Goal: Task Accomplishment & Management: Manage account settings

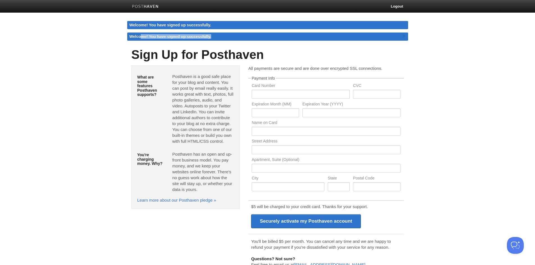
drag, startPoint x: 141, startPoint y: 36, endPoint x: 223, endPoint y: 34, distance: 81.1
click at [223, 34] on div "Welcome! You have signed up successfully. ×" at bounding box center [267, 37] width 281 height 8
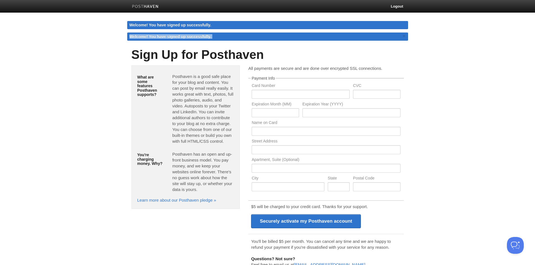
click at [211, 58] on h1 "Sign Up for Posthaven" at bounding box center [267, 54] width 272 height 13
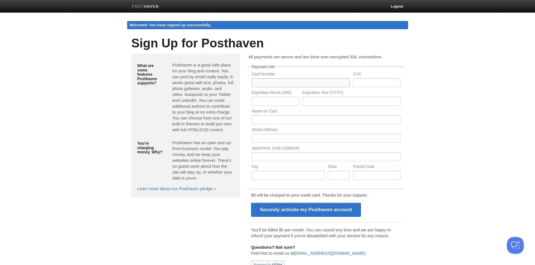
click at [271, 83] on input "text" at bounding box center [300, 82] width 98 height 9
type input "[CREDIT_CARD_NUMBER]"
click at [375, 84] on input "text" at bounding box center [376, 82] width 47 height 9
type input "658"
click at [269, 101] on input "text" at bounding box center [274, 101] width 47 height 9
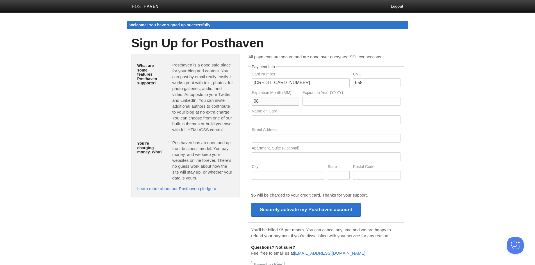
type input "08"
click at [316, 99] on input "text" at bounding box center [351, 101] width 98 height 9
type input "2026"
click at [274, 121] on input "text" at bounding box center [325, 119] width 148 height 9
type input "[PERSON_NAME]"
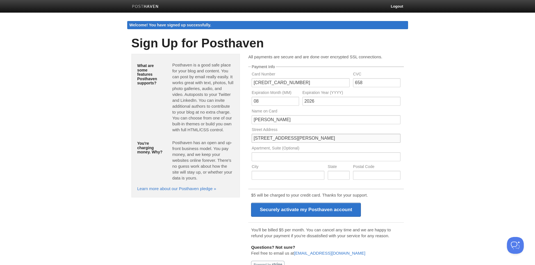
type input "[STREET_ADDRESS][PERSON_NAME]"
click at [275, 177] on input "text" at bounding box center [287, 175] width 73 height 9
type input "[GEOGRAPHIC_DATA]"
click at [367, 178] on input "text" at bounding box center [376, 175] width 47 height 9
type input "75015"
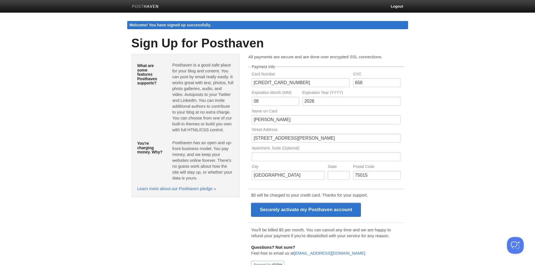
click at [405, 205] on div "All payments are secure and are done over encrypted SSL connections. Payment In…" at bounding box center [326, 166] width 164 height 224
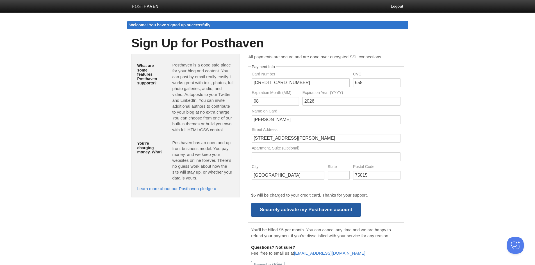
click at [333, 205] on input "Securely activate my Posthaven account" at bounding box center [306, 210] width 110 height 14
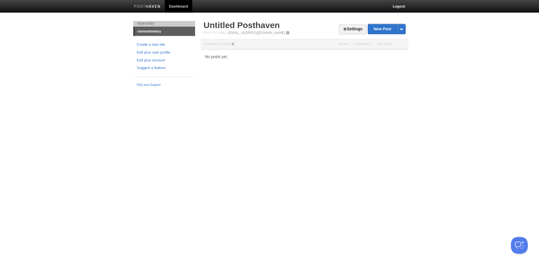
click at [158, 30] on link "clementmetery" at bounding box center [164, 31] width 61 height 9
click at [163, 43] on link "Create a new site" at bounding box center [164, 45] width 55 height 6
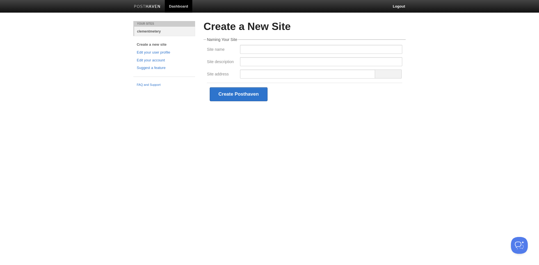
click at [159, 31] on link "clementmetery" at bounding box center [164, 31] width 61 height 9
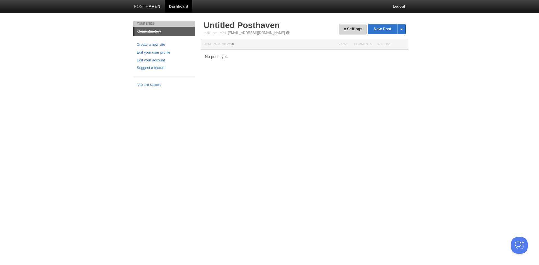
click at [355, 29] on link "Settings" at bounding box center [353, 29] width 28 height 10
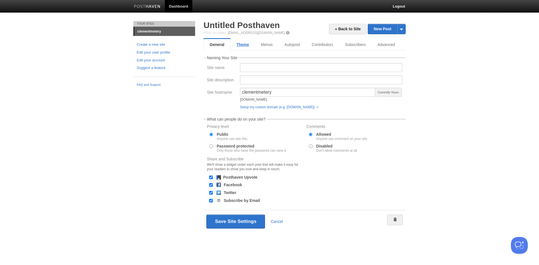
click at [242, 45] on link "Theme" at bounding box center [242, 44] width 24 height 11
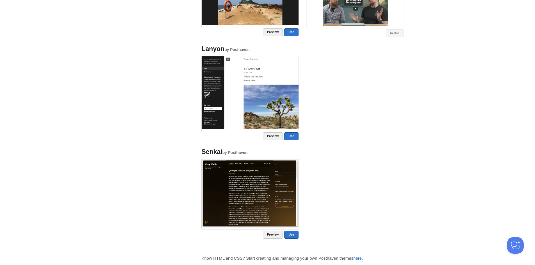
scroll to position [420, 0]
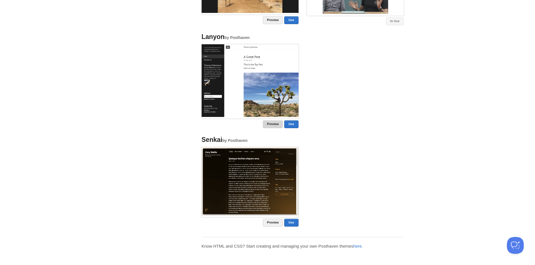
click at [273, 125] on link "Preview" at bounding box center [273, 124] width 20 height 8
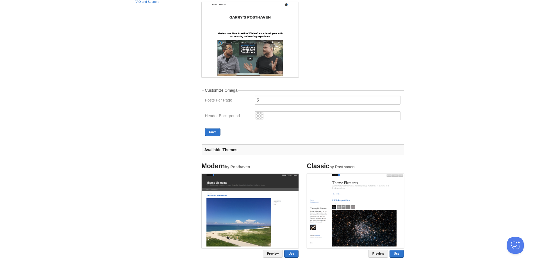
scroll to position [0, 0]
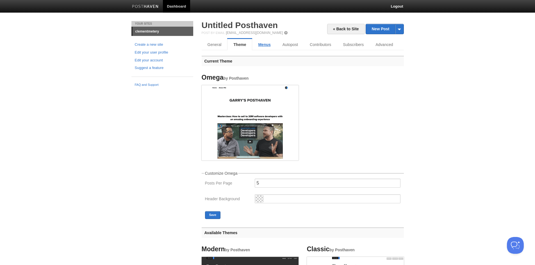
click at [266, 47] on link "Menus" at bounding box center [264, 44] width 24 height 11
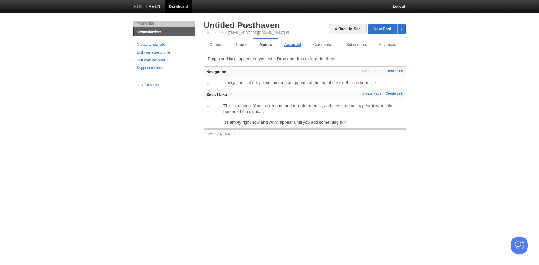
click at [289, 46] on link "Autopost" at bounding box center [292, 44] width 29 height 11
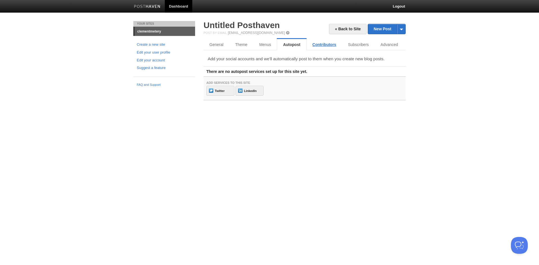
click at [316, 46] on link "Contributors" at bounding box center [324, 44] width 36 height 11
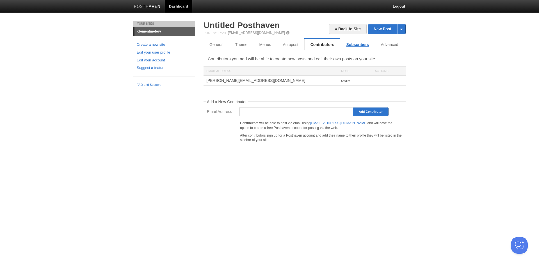
click at [357, 45] on link "Subscribers" at bounding box center [357, 44] width 35 height 11
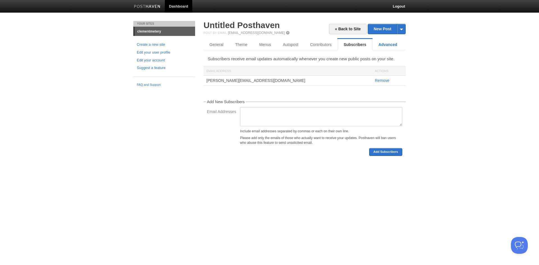
click at [382, 45] on link "Advanced" at bounding box center [387, 44] width 31 height 11
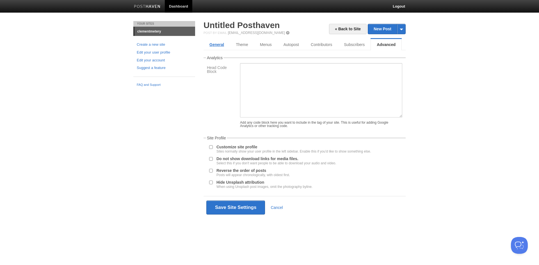
click at [219, 46] on link "General" at bounding box center [216, 44] width 26 height 11
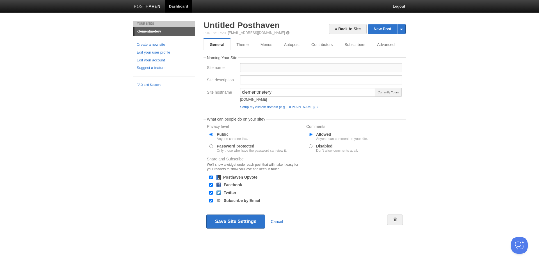
click at [246, 67] on input "Site name" at bounding box center [321, 67] width 162 height 9
type input "Clément Metery"
click at [460, 96] on body "Dashboard Logout Your Sites clementmetery Create a new site Edit your user prof…" at bounding box center [269, 124] width 539 height 249
click at [240, 221] on button "Save Site Settings" at bounding box center [235, 222] width 59 height 14
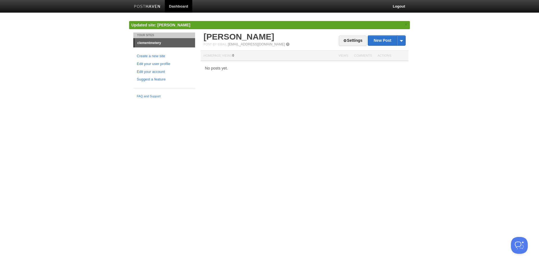
click at [158, 43] on link "clementmetery" at bounding box center [164, 42] width 61 height 9
click at [336, 101] on html "Dashboard Logout Updated site: Clément Metery × Your Sites clementmetery Create…" at bounding box center [269, 50] width 539 height 101
click at [348, 42] on link "Settings" at bounding box center [353, 41] width 28 height 10
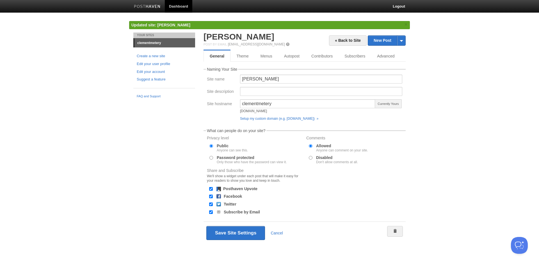
click at [210, 197] on input "Facebook" at bounding box center [211, 197] width 4 height 4
checkbox input "false"
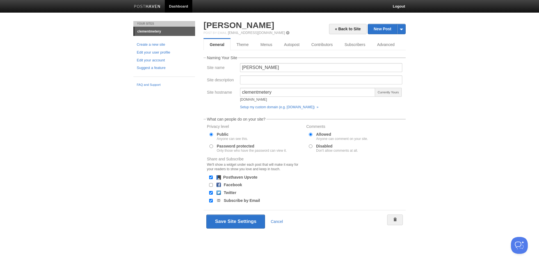
click at [281, 99] on div "clementmetery.posthaven.com" at bounding box center [307, 99] width 135 height 3
copy div "clementmetery.posthaven.com"
click at [238, 45] on link "Theme" at bounding box center [242, 44] width 24 height 11
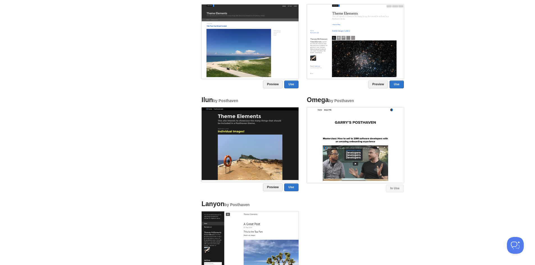
scroll to position [112, 0]
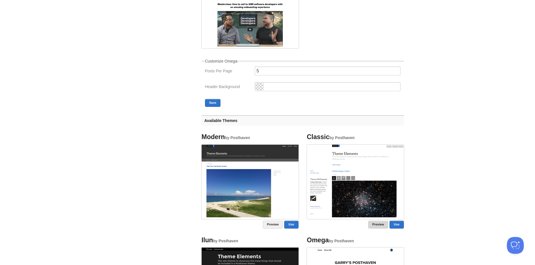
click at [379, 226] on link "Preview" at bounding box center [378, 225] width 20 height 8
click at [400, 226] on link "Use" at bounding box center [396, 225] width 14 height 8
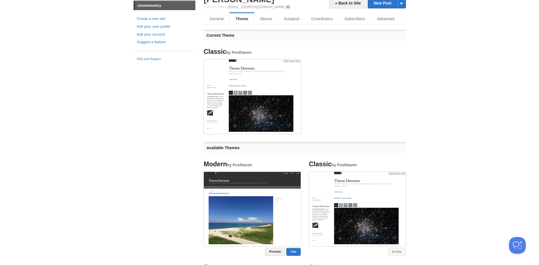
scroll to position [0, 0]
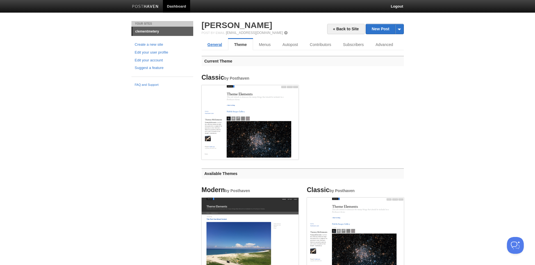
click at [217, 45] on link "General" at bounding box center [214, 44] width 26 height 11
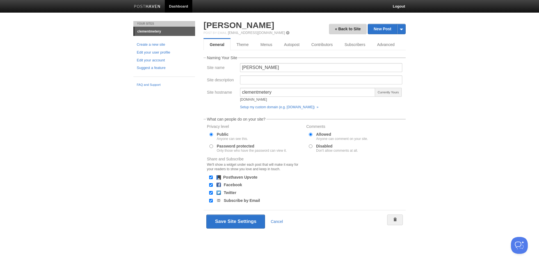
click at [355, 29] on link "« Back to Site" at bounding box center [348, 29] width 38 height 10
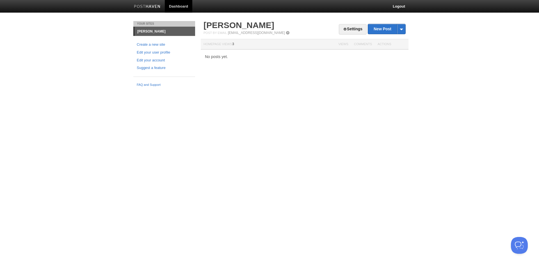
click at [277, 90] on html "Dashboard Logout Updated site: Clément Metery × Your Sites Clément Metery Creat…" at bounding box center [269, 45] width 539 height 90
click at [156, 32] on link "Clément Metery" at bounding box center [164, 31] width 61 height 9
click at [175, 7] on link "Dashboard" at bounding box center [178, 6] width 27 height 13
click at [401, 30] on span at bounding box center [401, 29] width 8 height 10
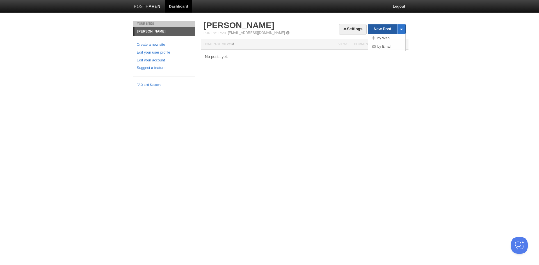
click at [390, 28] on link "New Post" at bounding box center [386, 29] width 37 height 10
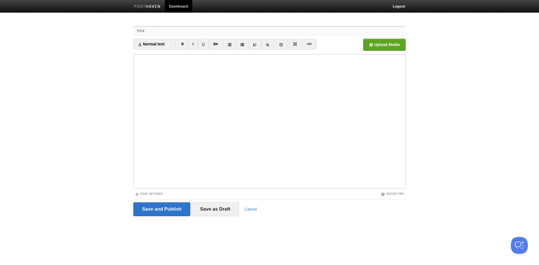
paste input "The End of Geniuses"
type input "The End of Geniuses"
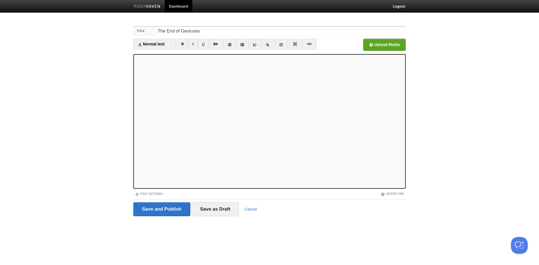
click at [459, 119] on body "Dashboard Logout Your Sites Clément Metery Create a new site Edit your user pro…" at bounding box center [269, 118] width 539 height 237
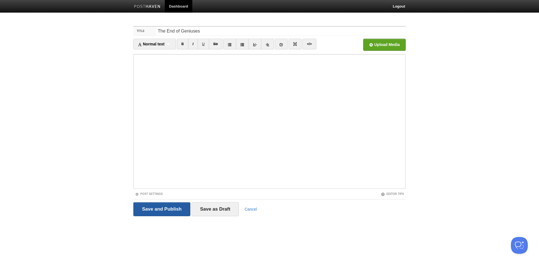
click at [171, 211] on input "Save and Publish" at bounding box center [161, 209] width 57 height 14
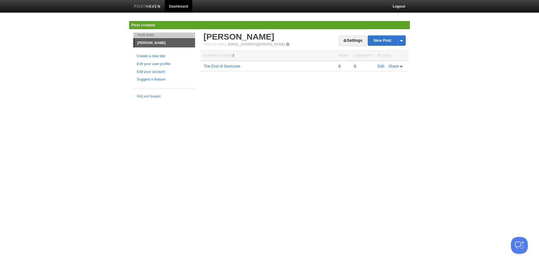
click at [316, 101] on html "Dashboard Logout Post created × Your Sites Clément Metery Create a new site Edi…" at bounding box center [269, 50] width 539 height 101
click at [398, 67] on span "Share" at bounding box center [393, 66] width 10 height 4
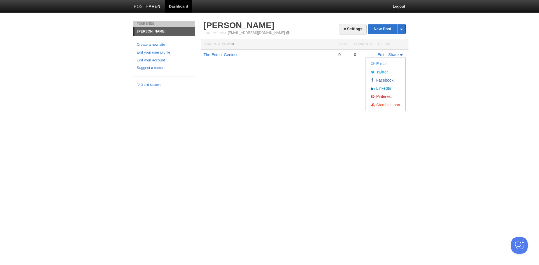
click at [451, 75] on body "Dashboard Logout Post created × Your Sites Clément Metery Create a new site Edi…" at bounding box center [269, 45] width 539 height 90
click at [354, 26] on link "Settings" at bounding box center [353, 29] width 28 height 10
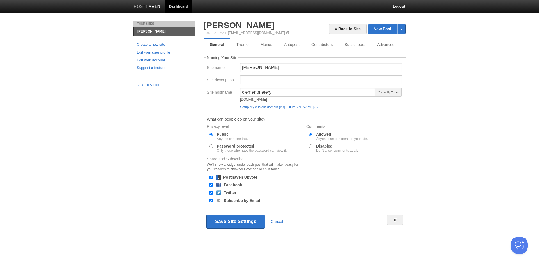
click at [269, 99] on div "[DOMAIN_NAME]" at bounding box center [307, 99] width 135 height 3
copy div "[DOMAIN_NAME]"
click at [152, 32] on link "[PERSON_NAME]" at bounding box center [164, 31] width 61 height 9
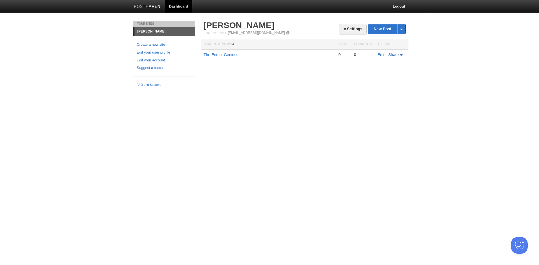
click at [398, 56] on span "Share" at bounding box center [393, 54] width 10 height 4
click at [379, 54] on link "Edit" at bounding box center [380, 54] width 7 height 4
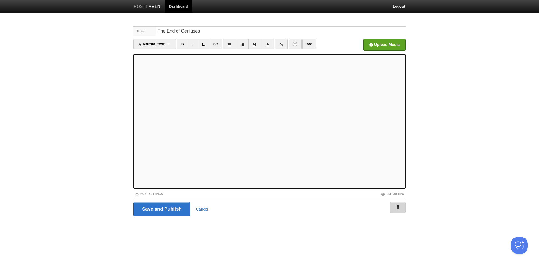
click at [400, 208] on link at bounding box center [398, 207] width 16 height 11
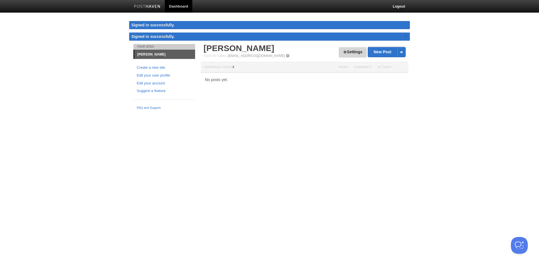
click at [343, 52] on span at bounding box center [345, 52] width 4 height 4
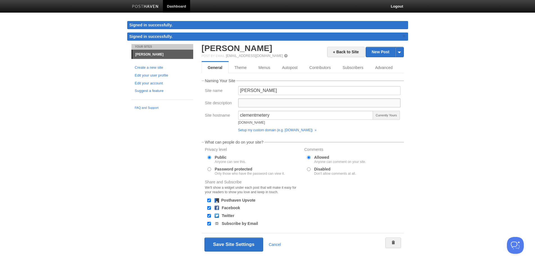
click at [247, 101] on input "Site description" at bounding box center [319, 102] width 162 height 9
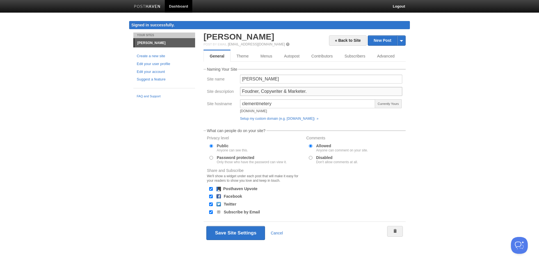
click at [253, 93] on input "Foudner, Copywriter & Marketer." at bounding box center [321, 91] width 162 height 9
click at [322, 91] on input "Founder, Copywriter & Marketer." at bounding box center [321, 91] width 162 height 9
type input "Founder, Copywriter & Marketer."
click at [494, 120] on body "Dashboard Logout Signed in successfully. Signed in successfully. × Your Sites C…" at bounding box center [269, 130] width 539 height 261
click at [247, 233] on button "Save Site Settings" at bounding box center [235, 233] width 59 height 14
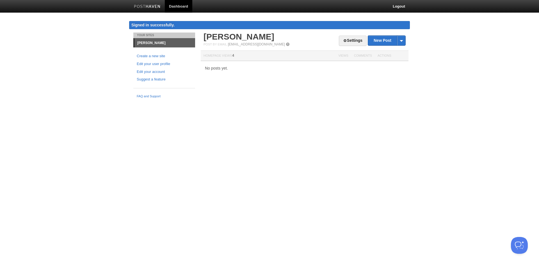
drag, startPoint x: 231, startPoint y: 139, endPoint x: 248, endPoint y: 124, distance: 22.1
click at [231, 101] on html "Dashboard Logout Signed in successfully. Signed in successfully. × Updated site…" at bounding box center [269, 50] width 539 height 101
